Goal: Task Accomplishment & Management: Manage account settings

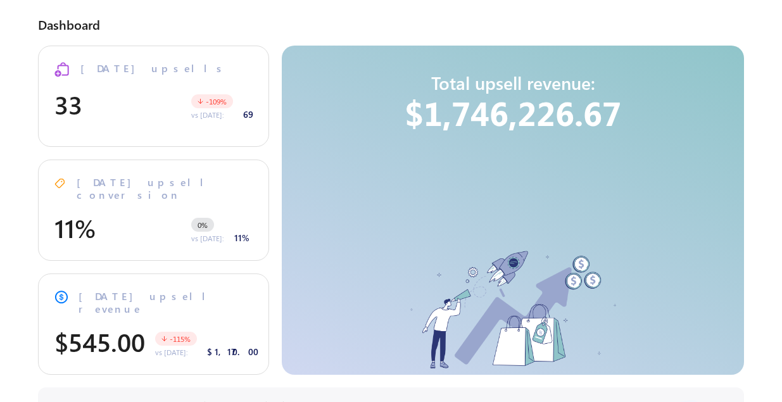
select select "**"
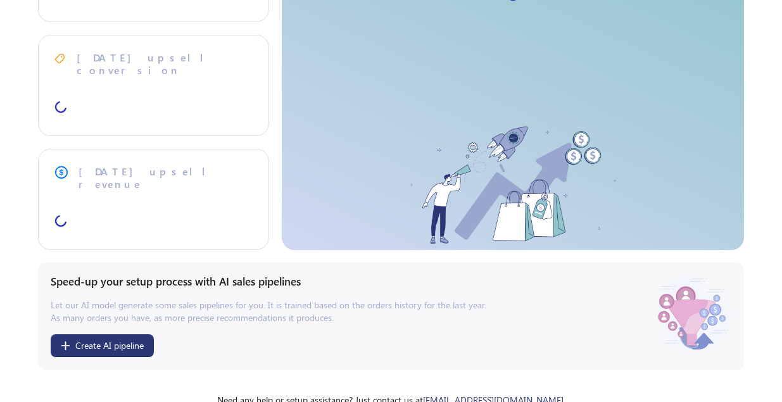
scroll to position [124, 0]
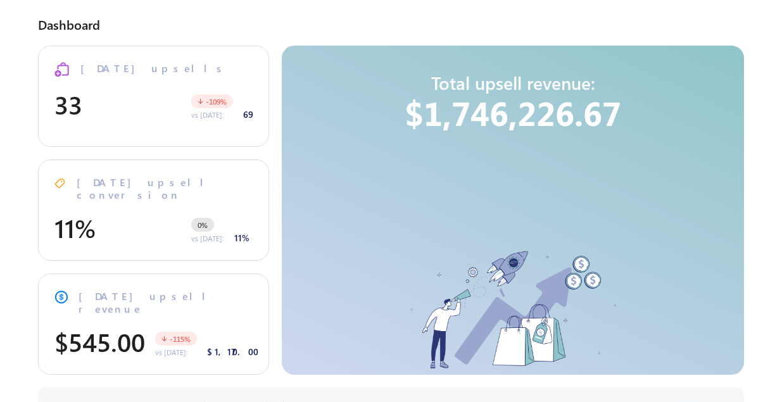
select select "**"
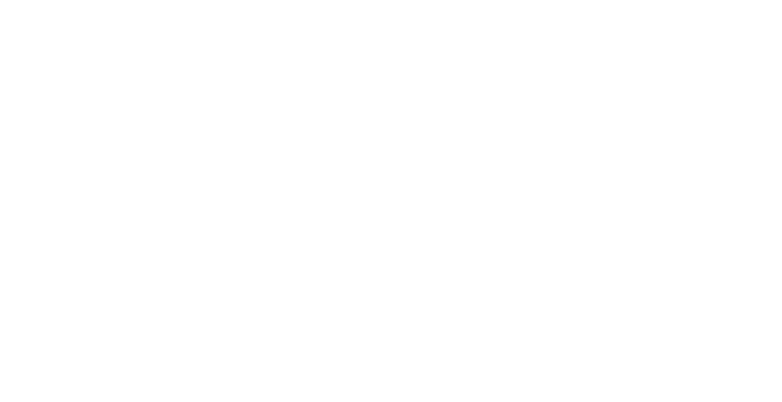
select select "**"
